Goal: Task Accomplishment & Management: Complete application form

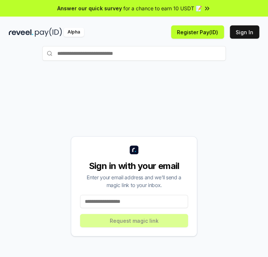
click at [204, 96] on div "Sign in with your email Enter your email address and we’ll send a magic link to…" at bounding box center [134, 185] width 251 height 221
click at [153, 206] on input at bounding box center [134, 200] width 108 height 13
click at [160, 200] on input at bounding box center [134, 200] width 108 height 13
click at [102, 197] on input at bounding box center [134, 200] width 108 height 13
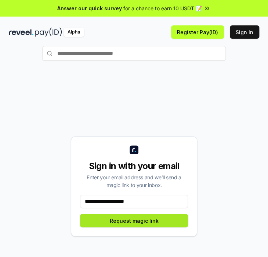
type input "**********"
click at [122, 221] on button "Request magic link" at bounding box center [134, 220] width 108 height 13
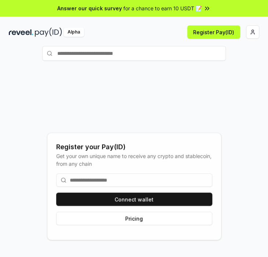
click at [128, 180] on input at bounding box center [134, 179] width 156 height 13
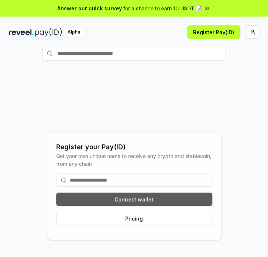
click at [134, 198] on button "Connect wallet" at bounding box center [134, 198] width 156 height 13
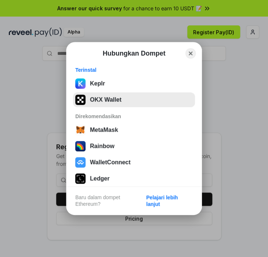
click at [122, 97] on button "OKX Wallet" at bounding box center [134, 99] width 122 height 15
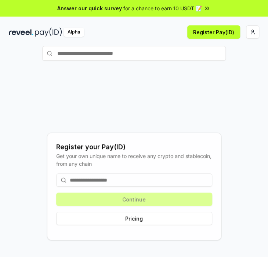
click at [112, 177] on input at bounding box center [134, 179] width 156 height 13
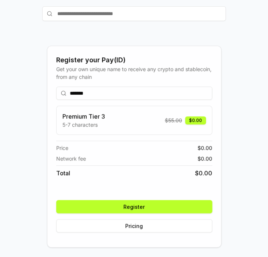
scroll to position [40, 0]
type input "*******"
click at [150, 208] on button "Register" at bounding box center [134, 206] width 156 height 13
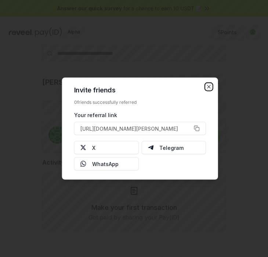
click at [208, 85] on icon "button" at bounding box center [209, 87] width 6 height 6
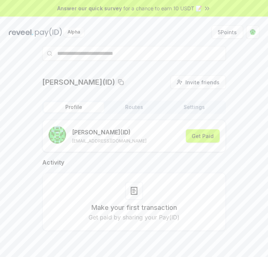
click at [234, 93] on div "renaldi(ID) Invite friends Invite Profile Routes Settings renaldi (ID) renaldi4…" at bounding box center [134, 158] width 251 height 167
click at [200, 106] on button "Settings" at bounding box center [194, 107] width 60 height 10
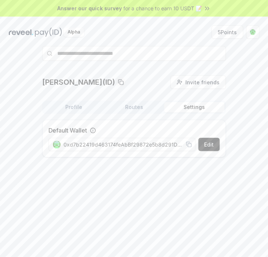
click at [230, 101] on div "renaldi(ID) Invite friends Invite Profile Routes Settings Default Wallet Edit 0…" at bounding box center [134, 118] width 251 height 87
click at [78, 107] on button "Profile" at bounding box center [74, 107] width 60 height 10
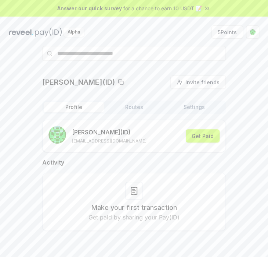
click at [239, 97] on div "renaldi(ID) Invite friends Invite Profile Routes Settings renaldi (ID) renaldi4…" at bounding box center [134, 158] width 251 height 167
click at [241, 102] on div "renaldi(ID) Invite friends Invite Profile Routes Settings renaldi (ID) renaldi4…" at bounding box center [134, 158] width 251 height 167
click at [210, 82] on span "Invite friends" at bounding box center [203, 82] width 34 height 8
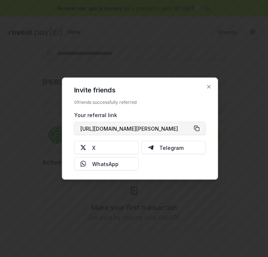
click at [194, 127] on button "https://reveel.id/refer/renaldi" at bounding box center [140, 128] width 132 height 13
